Goal: Task Accomplishment & Management: Use online tool/utility

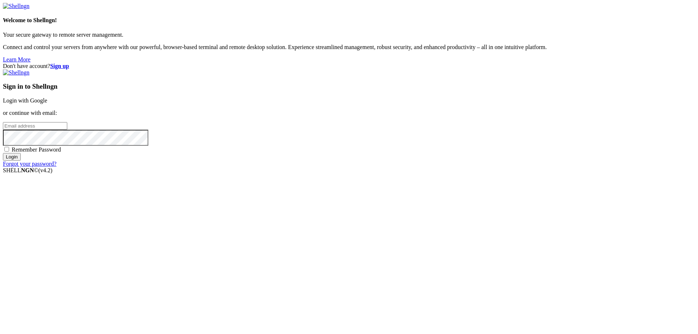
click at [69, 63] on strong "Sign up" at bounding box center [59, 66] width 19 height 6
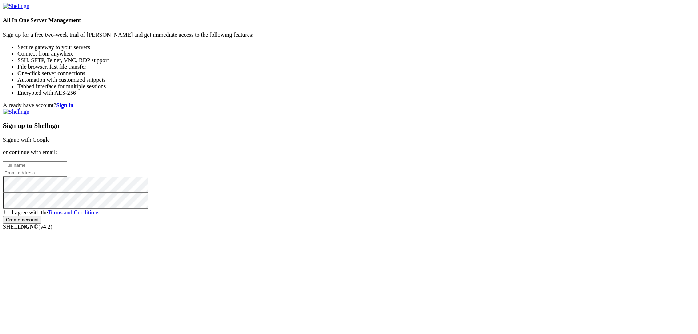
drag, startPoint x: 412, startPoint y: 141, endPoint x: 411, endPoint y: 147, distance: 5.9
click at [67, 161] on input "text" at bounding box center [35, 165] width 64 height 8
paste input "[EMAIL_ADDRESS][DOMAIN_NAME]"
type input "[EMAIL_ADDRESS][DOMAIN_NAME]"
click at [67, 169] on input "email" at bounding box center [35, 173] width 64 height 8
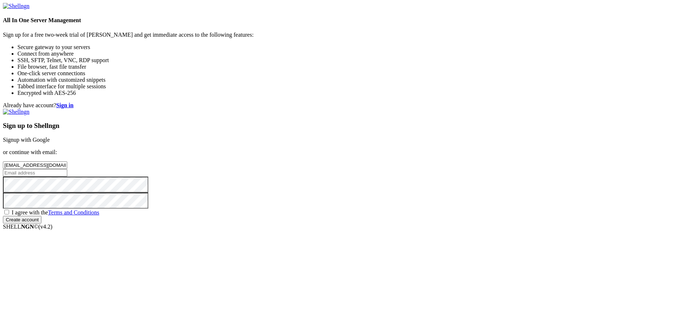
paste input "[EMAIL_ADDRESS][DOMAIN_NAME]"
type input "[EMAIL_ADDRESS][DOMAIN_NAME]"
drag, startPoint x: 407, startPoint y: 221, endPoint x: 406, endPoint y: 229, distance: 8.6
click at [406, 216] on div "I agree with the Terms and Conditions" at bounding box center [349, 212] width 692 height 7
click at [41, 224] on input "Create account" at bounding box center [22, 220] width 39 height 8
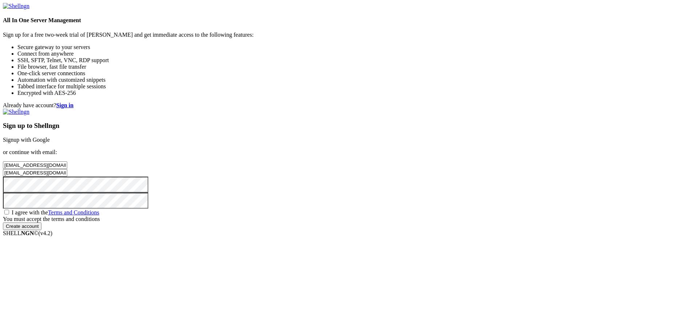
click at [99, 216] on span "I agree with the Terms and Conditions" at bounding box center [56, 212] width 88 height 6
click at [9, 214] on input "I agree with the Terms and Conditions" at bounding box center [6, 212] width 5 height 5
checkbox input "true"
click at [41, 224] on input "Create account" at bounding box center [22, 220] width 39 height 8
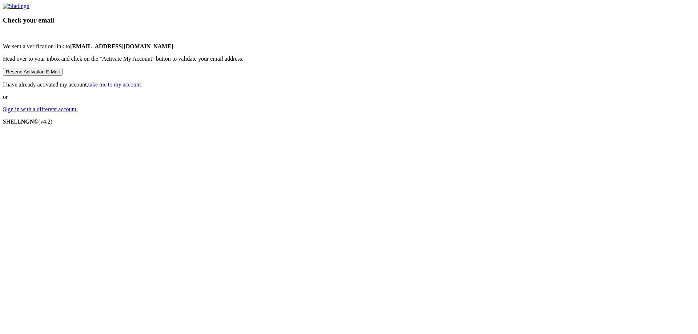
click at [141, 88] on link "take me to my account" at bounding box center [114, 84] width 53 height 6
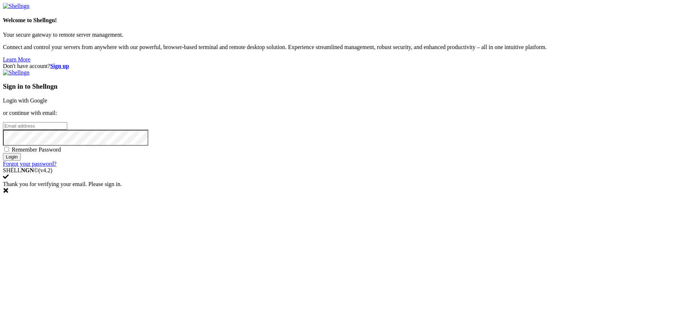
click at [67, 130] on input "email" at bounding box center [35, 126] width 64 height 8
paste input "[EMAIL_ADDRESS][DOMAIN_NAME]"
type input "[EMAIL_ADDRESS][DOMAIN_NAME]"
click at [61, 153] on span "Remember Password" at bounding box center [36, 149] width 49 height 6
click at [9, 152] on input "Remember Password" at bounding box center [6, 149] width 5 height 5
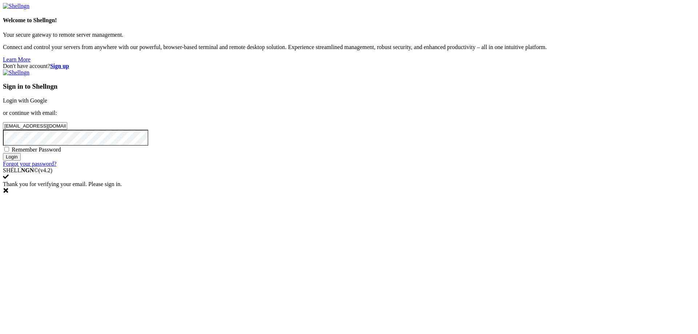
checkbox input "true"
click at [21, 161] on input "Login" at bounding box center [12, 157] width 18 height 8
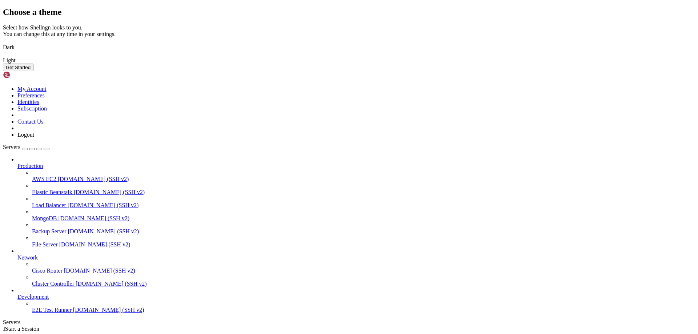
click at [3, 43] on img at bounding box center [3, 43] width 0 height 0
click at [437, 71] on div "Get Started" at bounding box center [349, 68] width 692 height 8
click at [33, 71] on button "Get Started" at bounding box center [18, 68] width 31 height 8
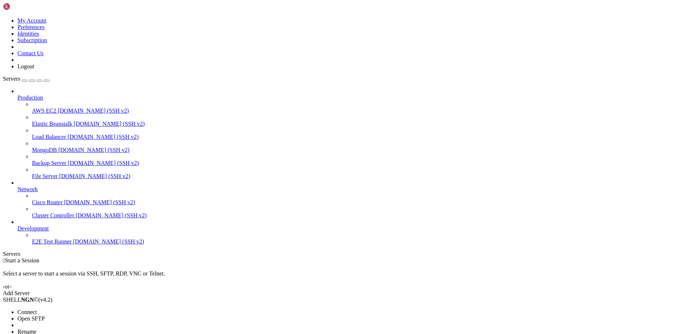
click at [72, 323] on ul "Connect Open SFTP New Server New Folder Rename Duplicate Delete Properties" at bounding box center [43, 335] width 81 height 52
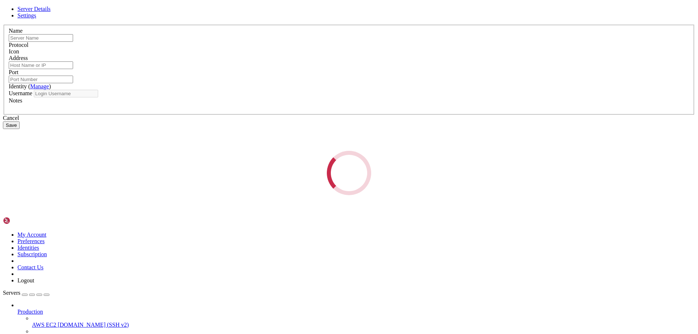
type input "E2E Test Runner"
type input "[DOMAIN_NAME]"
type input "22"
type input "root"
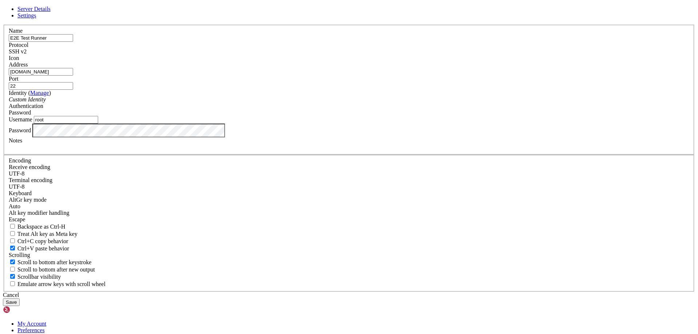
drag, startPoint x: 319, startPoint y: 126, endPoint x: 132, endPoint y: 127, distance: 187.2
click at [132, 126] on div "Server Details Settings Name E2E Test Runner Protocol SSH v2 Icon" at bounding box center [349, 156] width 692 height 300
paste input "[TECHNICAL_ID]"
type input "[TECHNICAL_ID]"
drag, startPoint x: 223, startPoint y: 185, endPoint x: 179, endPoint y: 192, distance: 44.9
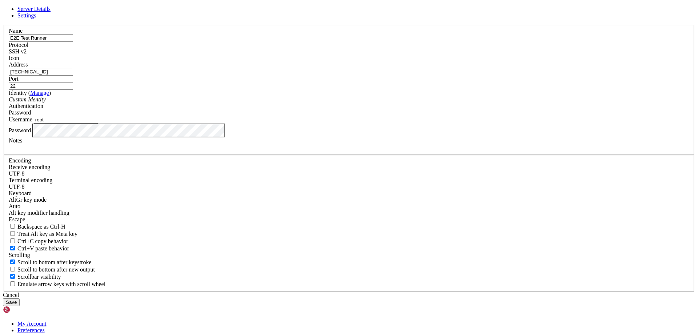
click at [179, 192] on div "Server Details Settings Name E2E Test Runner Protocol SSH v2 Icon" at bounding box center [349, 156] width 692 height 300
type input "huistory"
type input "history"
click at [3, 298] on button "Save" at bounding box center [11, 302] width 17 height 8
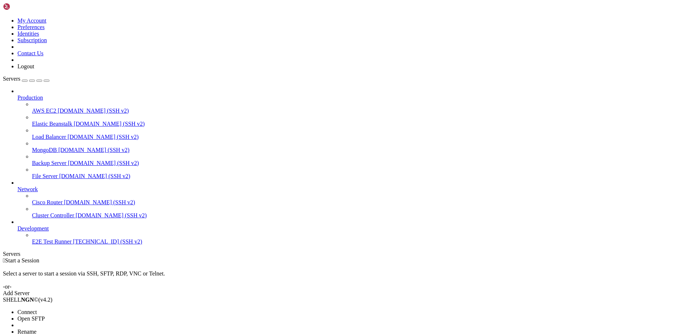
click at [37, 309] on span "Connect" at bounding box center [26, 312] width 19 height 6
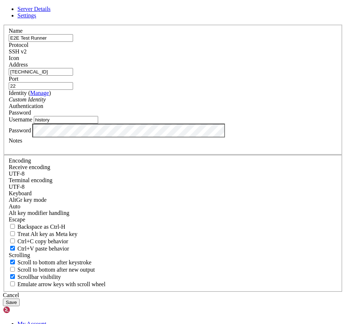
click at [24, 202] on div "Server Details Settings Name E2E Test Runner Protocol SSH v2 Icon" at bounding box center [173, 156] width 340 height 300
click at [20, 298] on button "Save" at bounding box center [11, 302] width 17 height 8
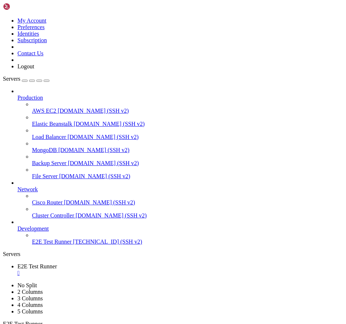
click at [147, 263] on link "E2E Test Runner " at bounding box center [180, 269] width 326 height 13
click at [147, 270] on div "" at bounding box center [180, 273] width 326 height 7
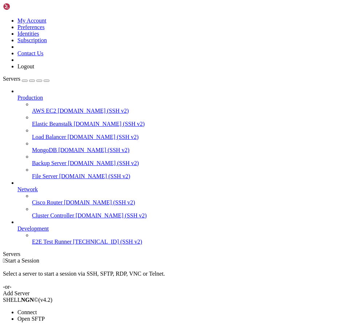
click at [37, 309] on span "Connect" at bounding box center [26, 312] width 19 height 6
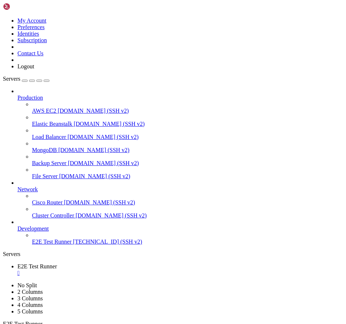
click at [47, 81] on icon "button" at bounding box center [47, 81] width 0 height 0
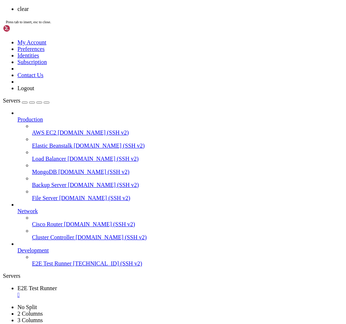
scroll to position [0, 0]
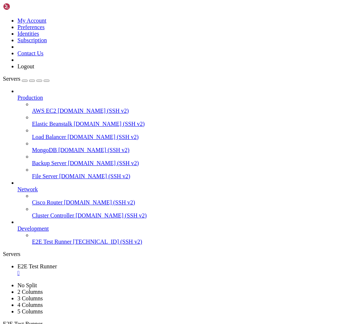
scroll to position [31, 0]
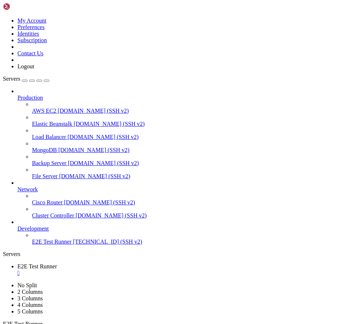
drag, startPoint x: 72, startPoint y: 595, endPoint x: 5, endPoint y: 496, distance: 118.8
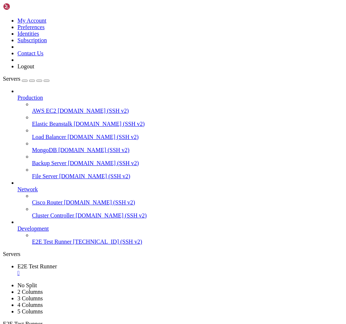
scroll to position [371, 0]
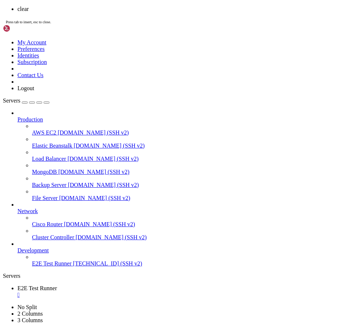
scroll to position [0, 0]
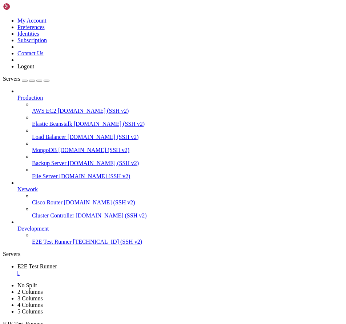
scroll to position [1236, 0]
drag, startPoint x: 111, startPoint y: 522, endPoint x: 138, endPoint y: 523, distance: 26.9
drag, startPoint x: 109, startPoint y: 519, endPoint x: 206, endPoint y: 520, distance: 97.4
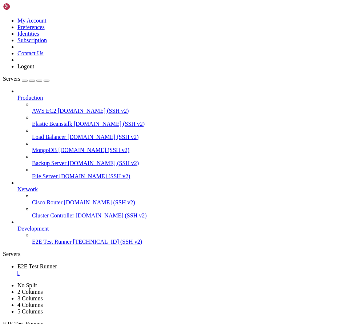
drag, startPoint x: 331, startPoint y: 524, endPoint x: 111, endPoint y: 522, distance: 219.5
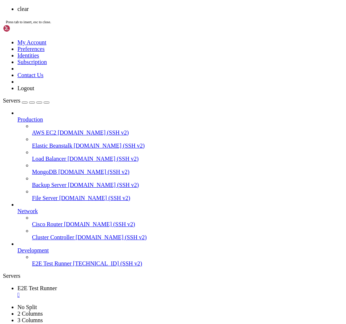
scroll to position [0, 0]
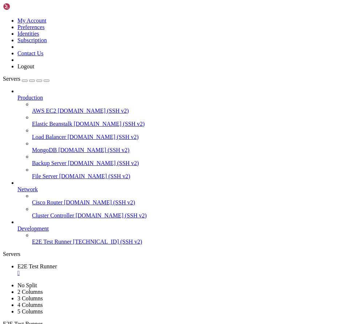
click at [5, 251] on div "Servers" at bounding box center [173, 254] width 340 height 7
click at [147, 270] on div "" at bounding box center [180, 273] width 326 height 7
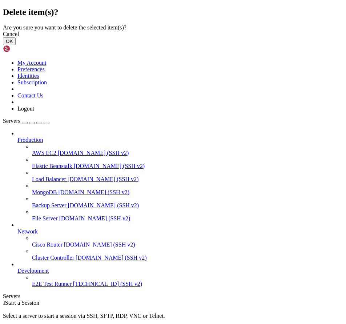
click at [16, 45] on button "OK" at bounding box center [9, 41] width 13 height 8
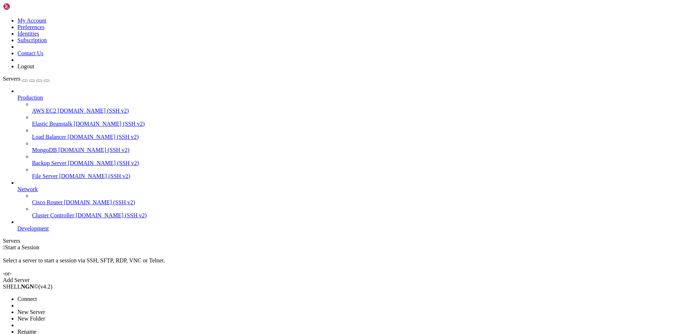
click at [48, 216] on div at bounding box center [349, 167] width 698 height 334
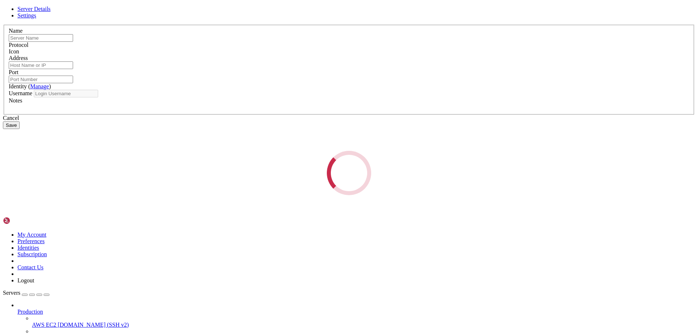
type input "Cluster Controller"
type input "[DOMAIN_NAME]"
type input "22"
type input "root"
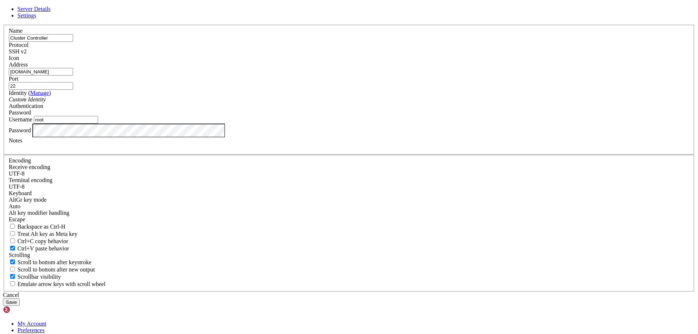
drag, startPoint x: 306, startPoint y: 125, endPoint x: 185, endPoint y: 142, distance: 122.5
click at [185, 142] on div "Server Details Settings Name Cluster Controller Protocol SSH v2 Icon" at bounding box center [349, 156] width 692 height 300
paste input "[TECHNICAL_ID]"
type input "[TECHNICAL_ID]"
drag, startPoint x: 286, startPoint y: 187, endPoint x: 209, endPoint y: 187, distance: 76.3
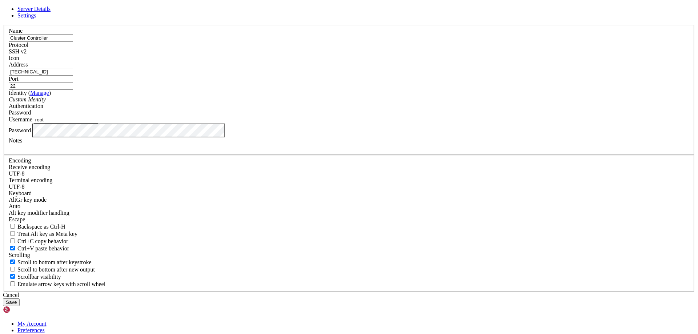
click at [209, 187] on div "Server Details Settings Name Cluster Controller Protocol SSH v2 Icon" at bounding box center [349, 156] width 692 height 300
type input "history"
click at [3, 298] on button "Save" at bounding box center [11, 302] width 17 height 8
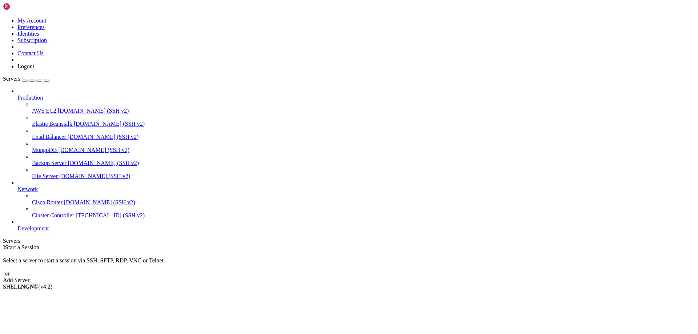
drag, startPoint x: 97, startPoint y: 225, endPoint x: 64, endPoint y: 218, distance: 33.9
click at [37, 296] on span "Connect" at bounding box center [26, 299] width 19 height 6
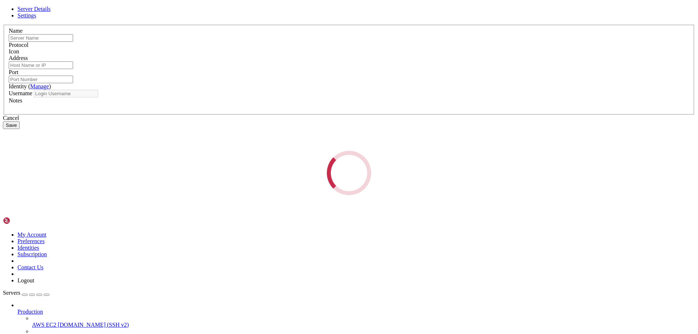
type input "Cluster Controller"
type input "[TECHNICAL_ID]"
type input "22"
type input "history"
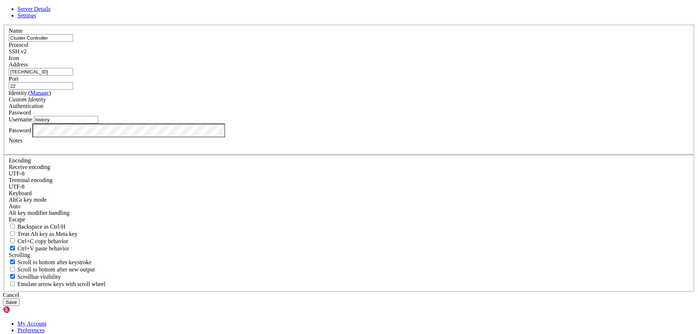
click at [153, 184] on div "Server Details Settings Name Cluster Controller Protocol SSH v2 Icon" at bounding box center [349, 156] width 692 height 300
click at [3, 298] on button "Save" at bounding box center [11, 302] width 17 height 8
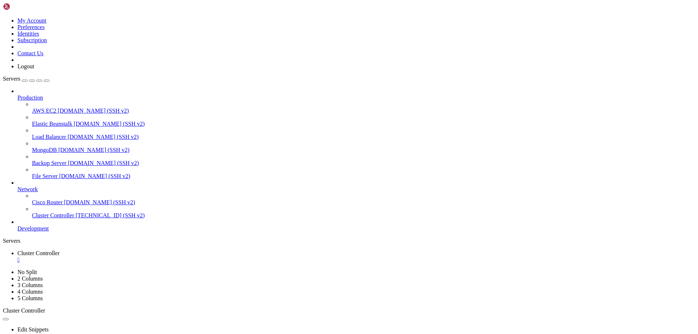
click at [152, 250] on link "Cluster Controller " at bounding box center [355, 256] width 677 height 13
click at [152, 257] on div "" at bounding box center [355, 260] width 677 height 7
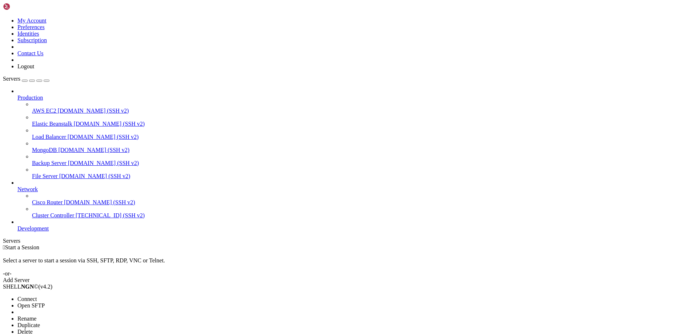
click at [37, 296] on span "Connect" at bounding box center [26, 299] width 19 height 6
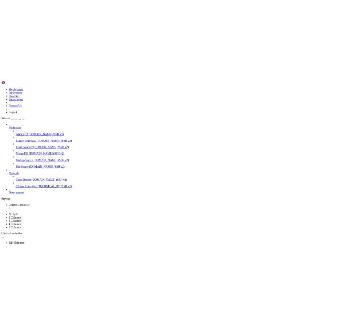
scroll to position [12, 0]
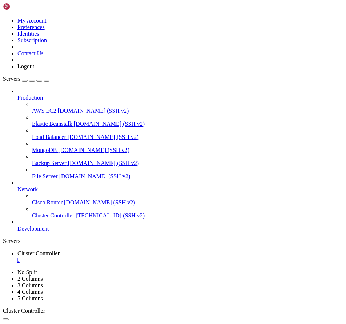
click at [149, 257] on div "" at bounding box center [180, 260] width 326 height 7
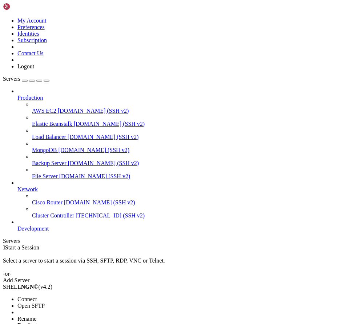
click at [81, 296] on ul "Connect Open SFTP New Server New Folder Rename Duplicate Delete Properties" at bounding box center [43, 322] width 81 height 52
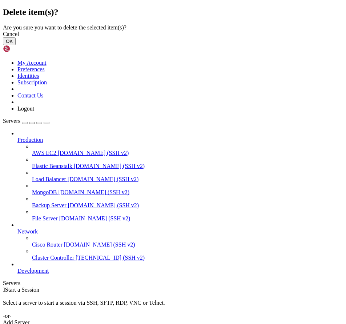
click at [16, 45] on button "OK" at bounding box center [9, 41] width 13 height 8
